Goal: Information Seeking & Learning: Find specific fact

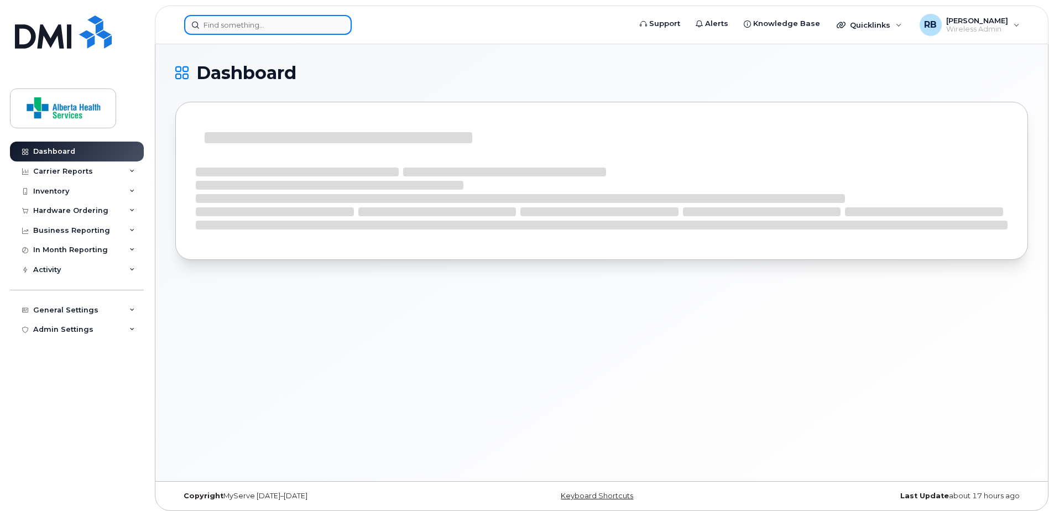
click at [243, 28] on input at bounding box center [268, 25] width 168 height 20
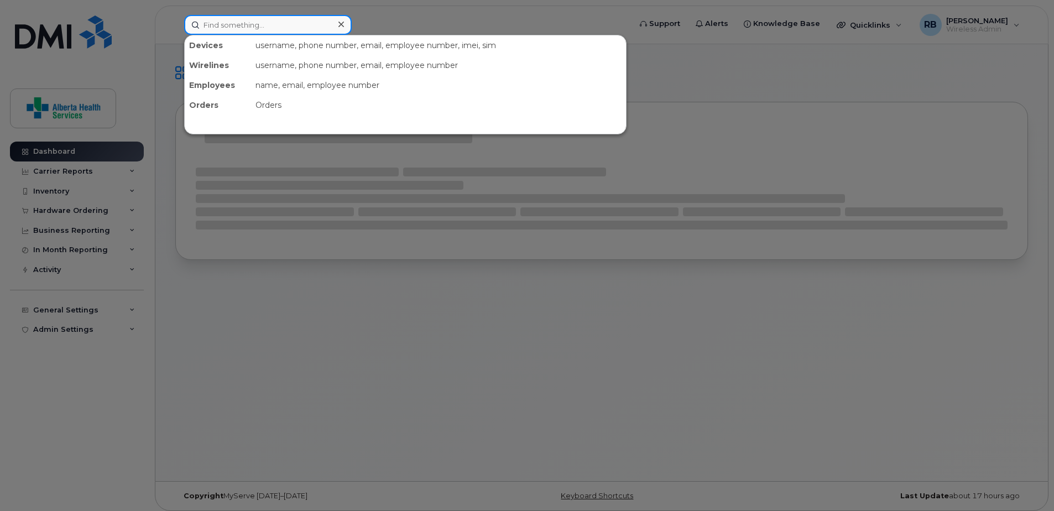
paste input "5873402855"
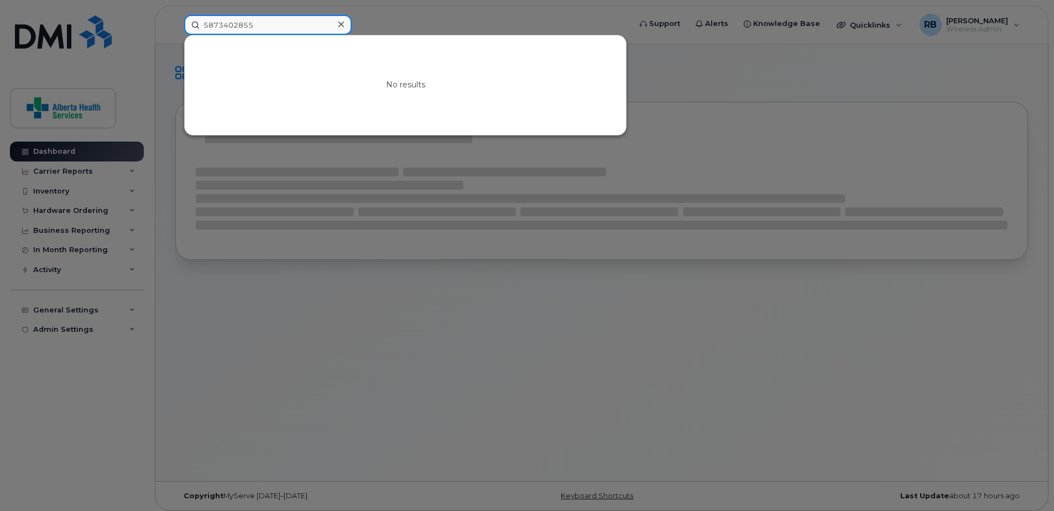
type input "5873402855"
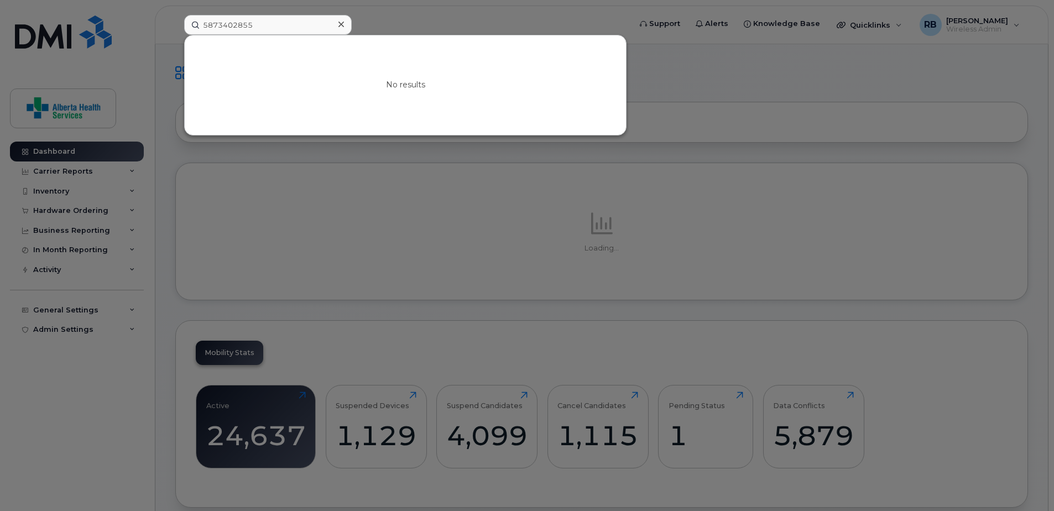
click at [744, 95] on div at bounding box center [527, 255] width 1054 height 511
